Goal: Navigation & Orientation: Find specific page/section

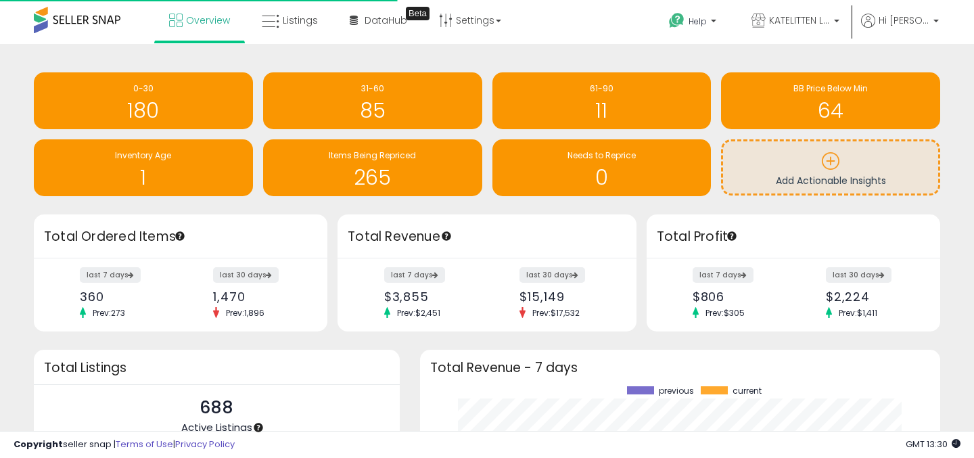
scroll to position [188, 493]
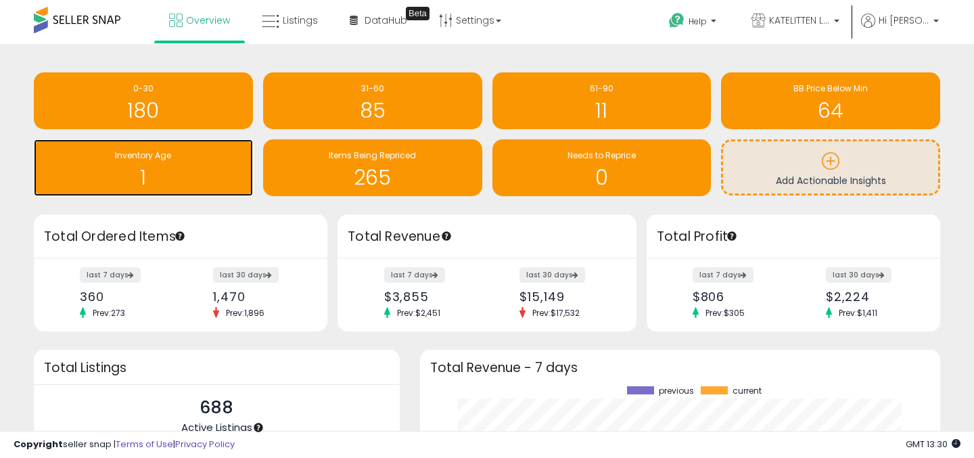
click at [177, 170] on h1 "1" at bounding box center [144, 177] width 206 height 22
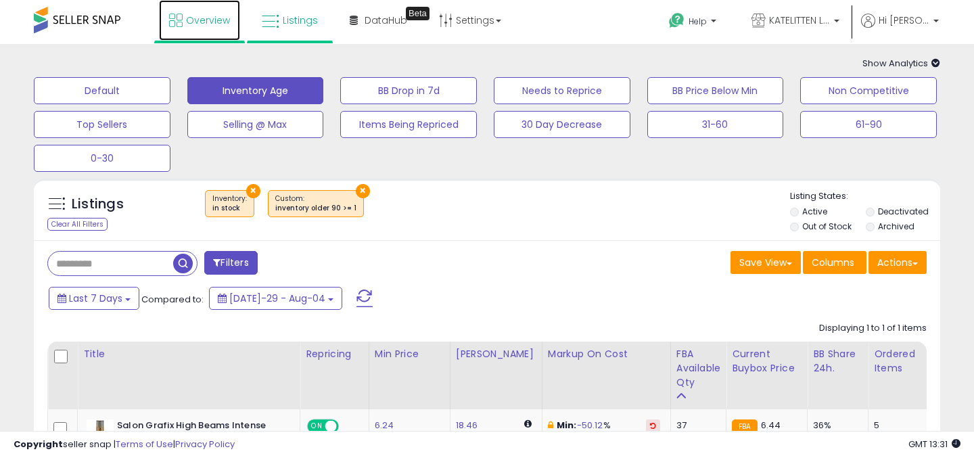
click at [196, 22] on span "Overview" at bounding box center [208, 21] width 44 height 14
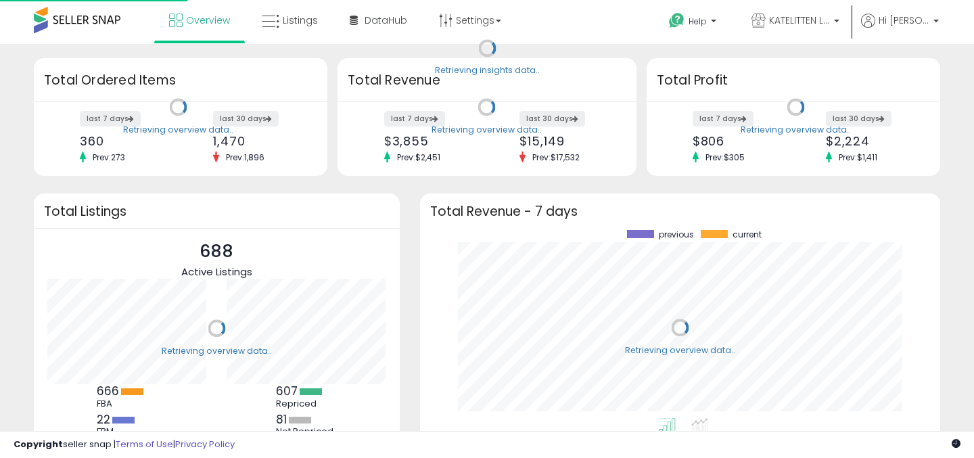
scroll to position [188, 493]
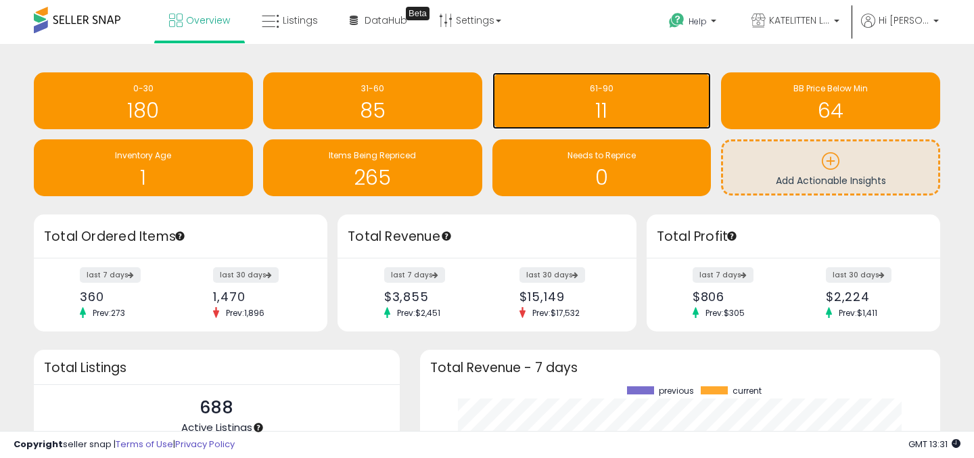
click at [590, 89] on div "61-90" at bounding box center [602, 89] width 206 height 13
